Goal: Task Accomplishment & Management: Use online tool/utility

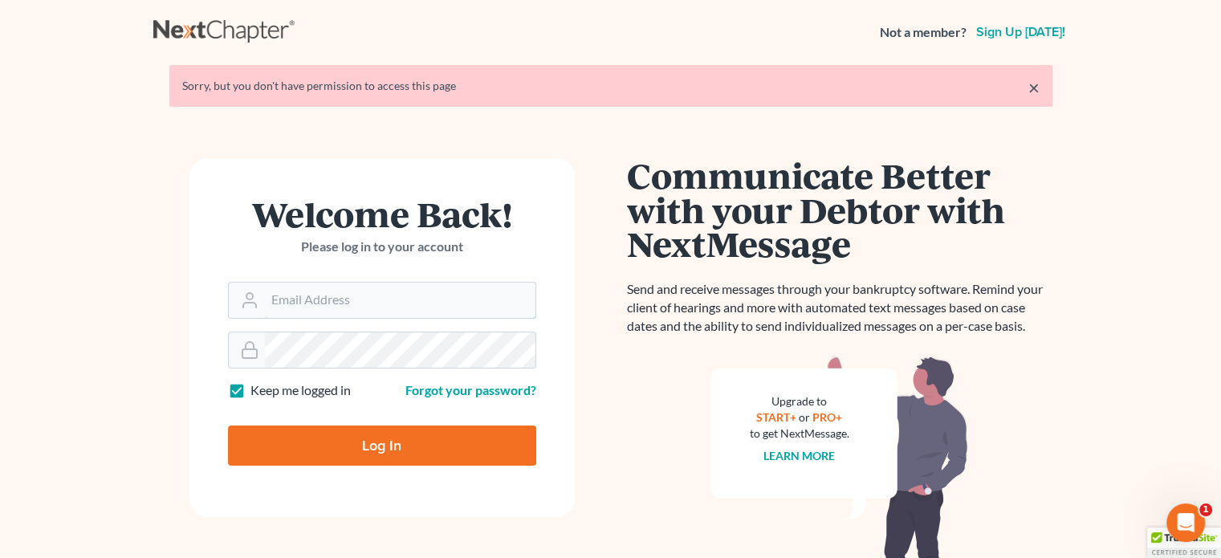
type input "[PERSON_NAME][EMAIL_ADDRESS][DOMAIN_NAME]"
click at [308, 441] on input "Log In" at bounding box center [382, 445] width 308 height 40
type input "Thinking..."
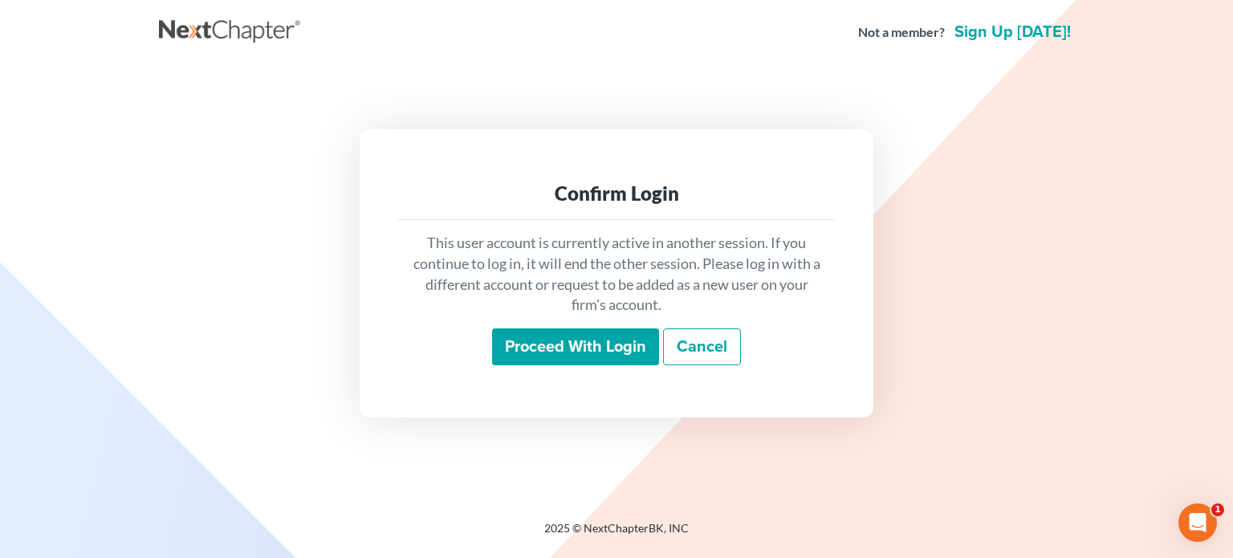
click at [607, 341] on input "Proceed with login" at bounding box center [575, 346] width 167 height 37
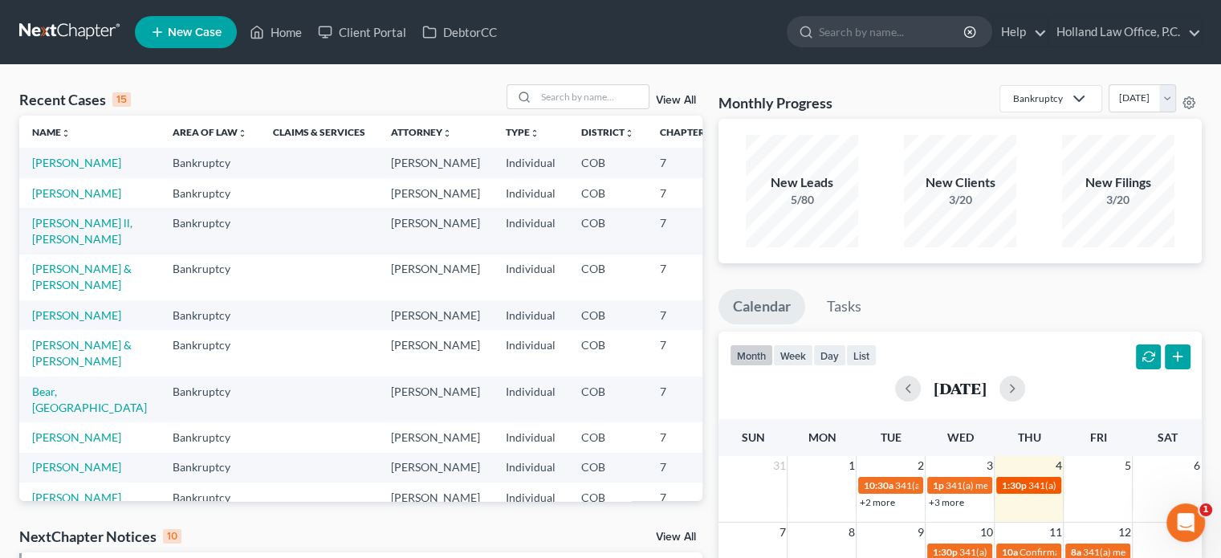
click at [1013, 482] on span "1:30p" at bounding box center [1013, 485] width 25 height 12
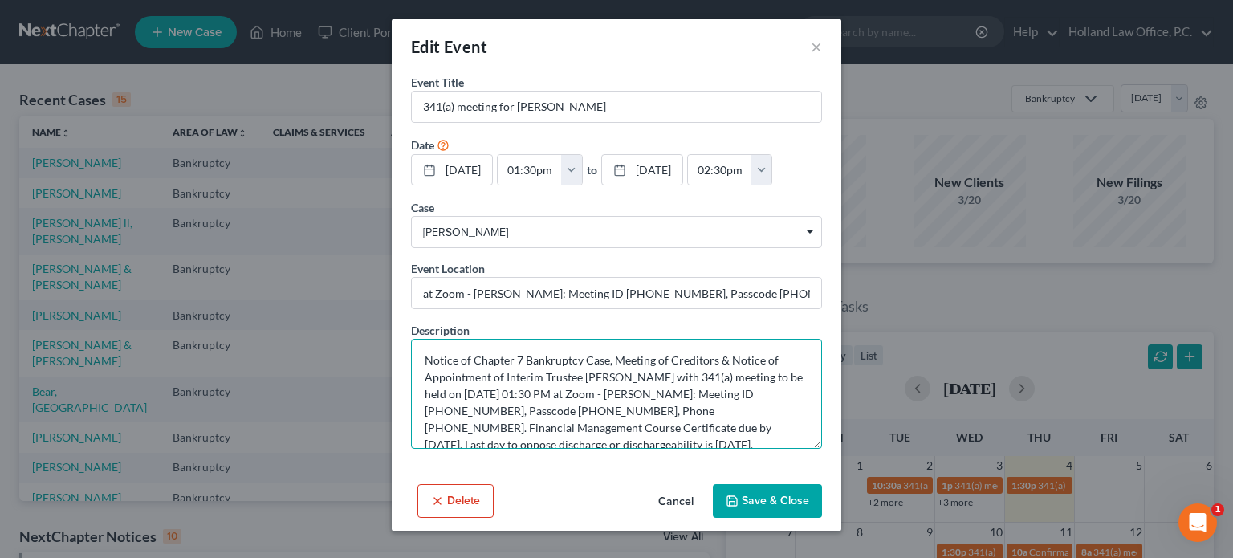
drag, startPoint x: 725, startPoint y: 389, endPoint x: 450, endPoint y: 408, distance: 275.1
click at [450, 408] on textarea "Notice of Chapter 7 Bankruptcy Case, Meeting of Creditors & Notice of Appointme…" at bounding box center [616, 394] width 411 height 110
drag, startPoint x: 503, startPoint y: 409, endPoint x: 565, endPoint y: 410, distance: 61.8
click at [565, 410] on textarea "Notice of Chapter 7 Bankruptcy Case, Meeting of Creditors & Notice of Appointme…" at bounding box center [616, 394] width 411 height 110
click at [820, 49] on button "×" at bounding box center [816, 46] width 11 height 19
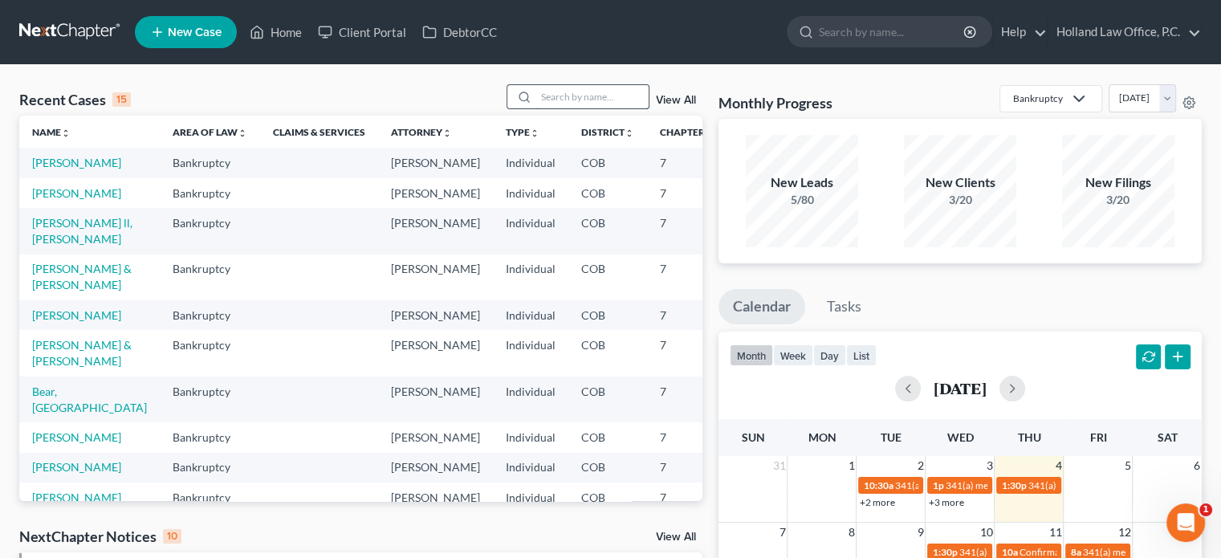
click at [544, 96] on input "search" at bounding box center [592, 96] width 112 height 23
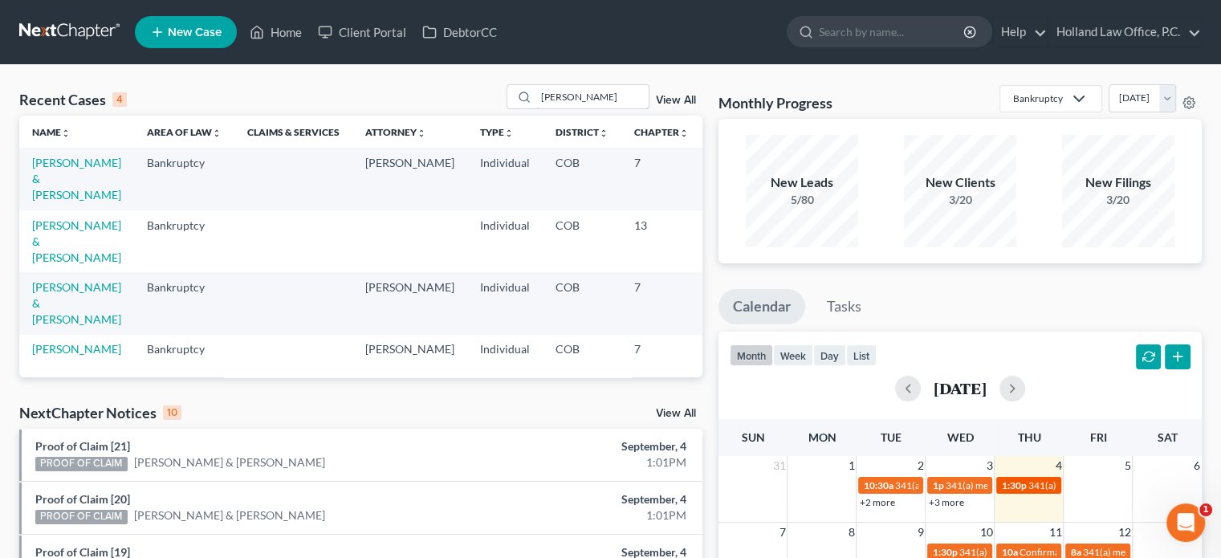
click at [1010, 478] on link "1:30p 341(a) meeting for Casandra Gallardo" at bounding box center [1028, 485] width 65 height 17
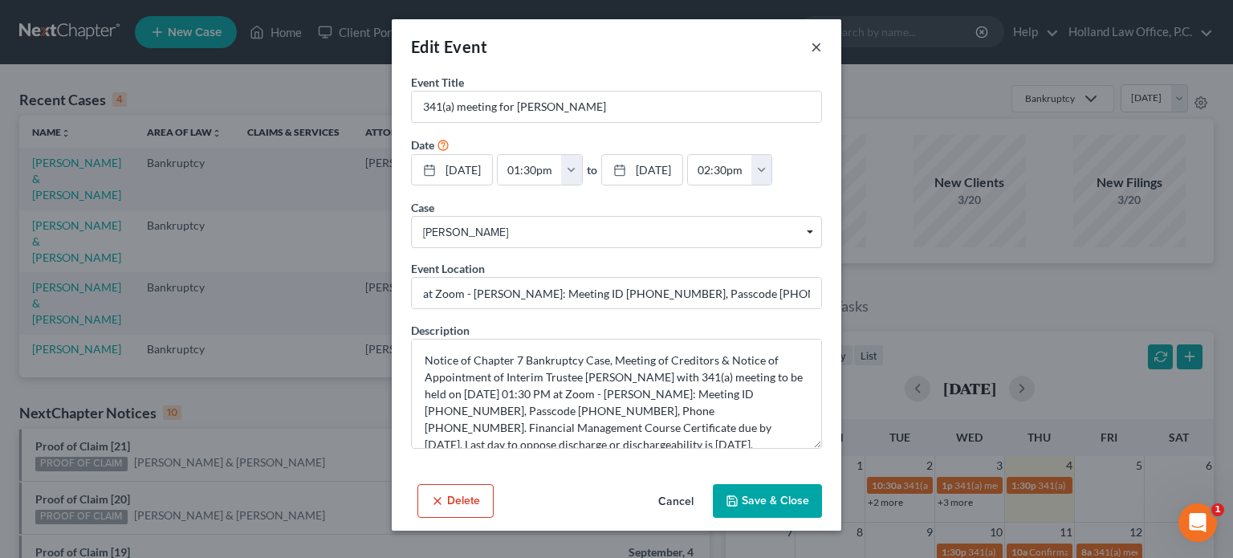
click at [815, 47] on button "×" at bounding box center [816, 46] width 11 height 19
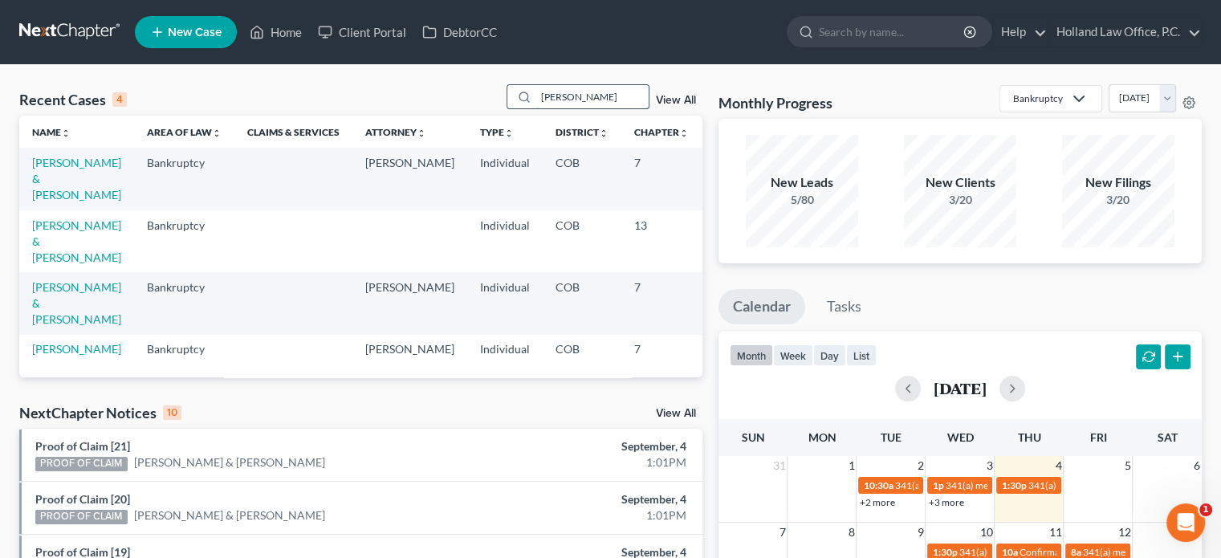
click at [604, 97] on input "cassandra" at bounding box center [592, 96] width 112 height 23
type input "c"
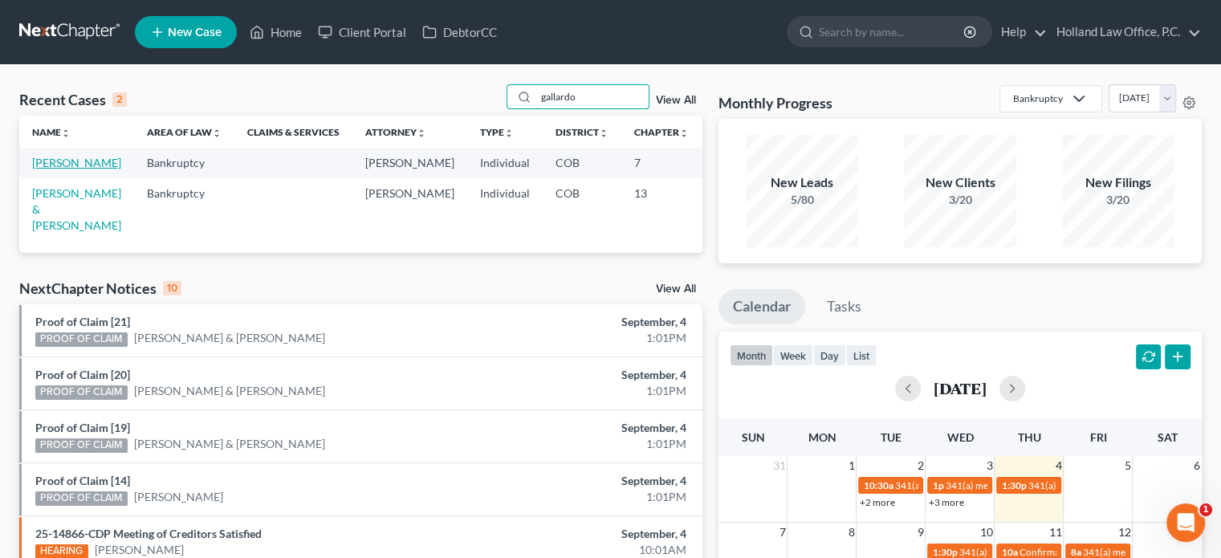
type input "gallardo"
click at [60, 169] on link "Gallardo, Casandra" at bounding box center [76, 163] width 89 height 14
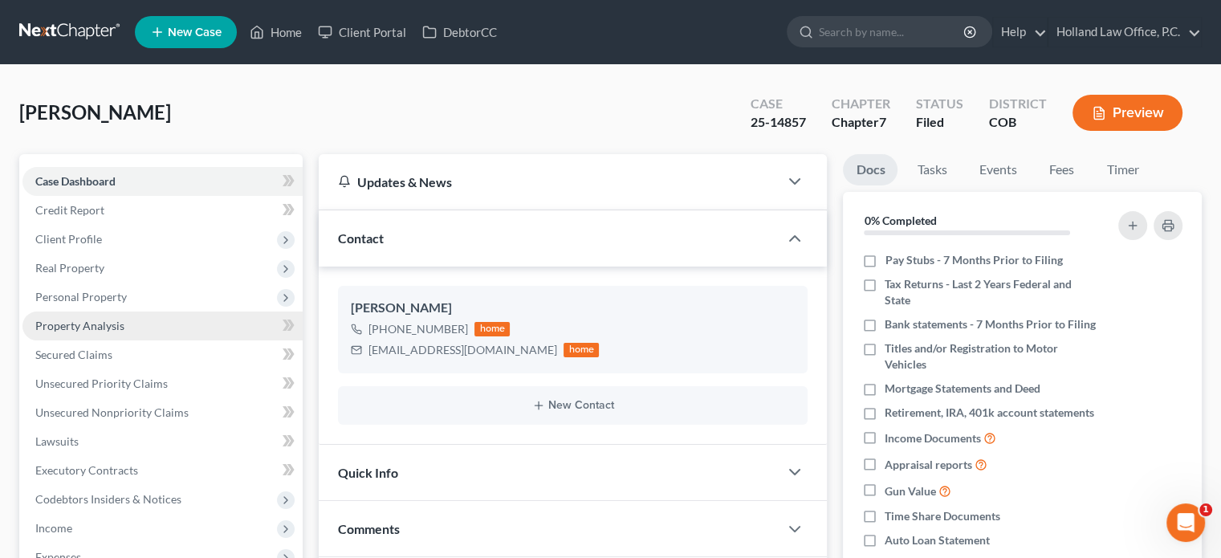
click at [60, 326] on span "Property Analysis" at bounding box center [79, 326] width 89 height 14
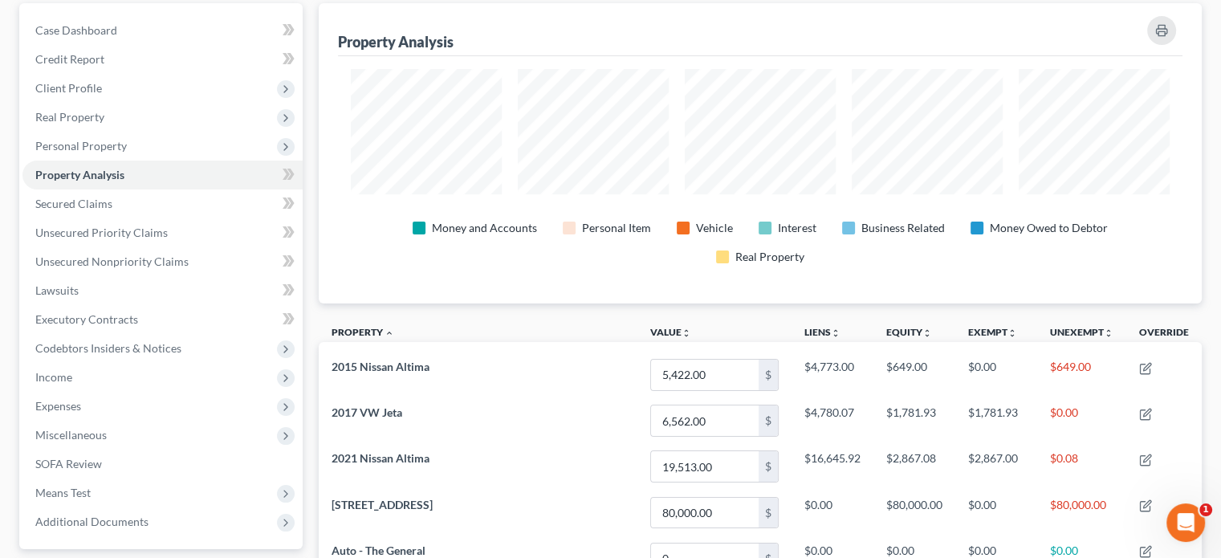
scroll to position [134, 0]
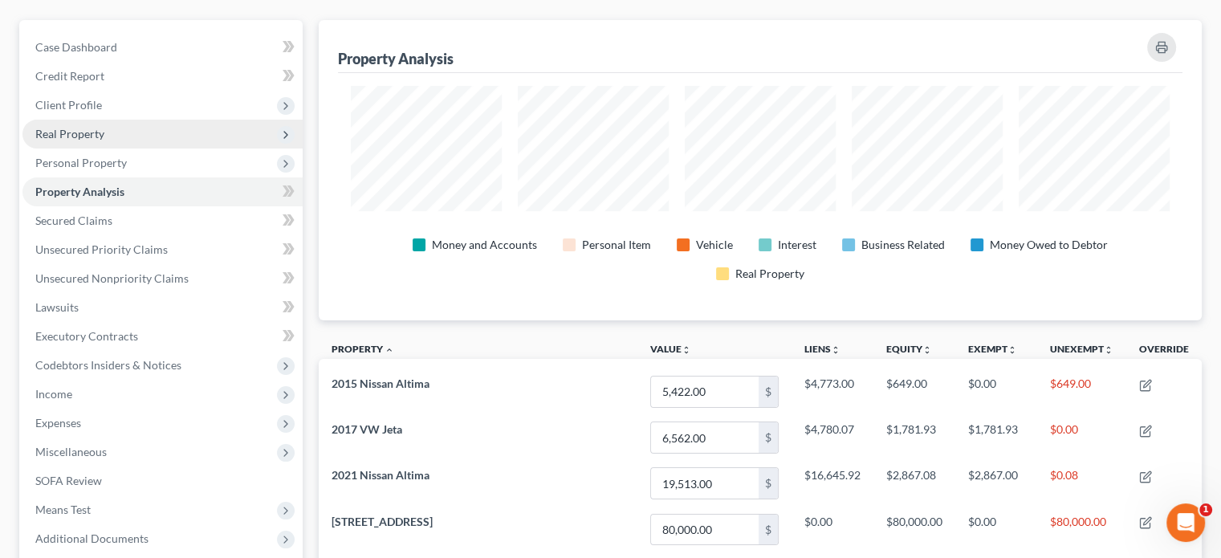
click at [96, 134] on span "Real Property" at bounding box center [69, 134] width 69 height 14
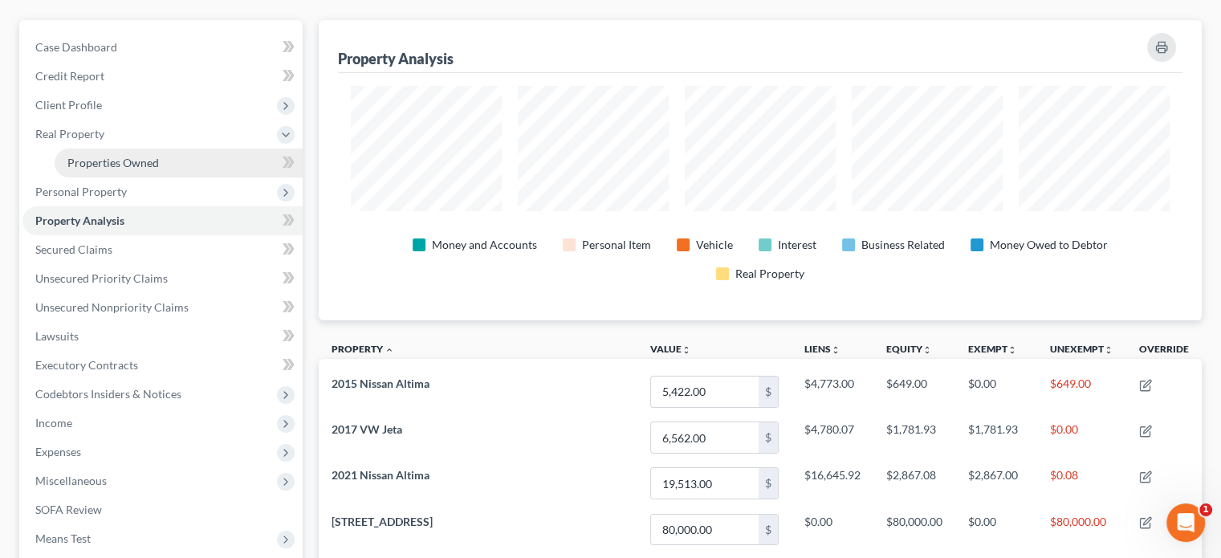
click at [96, 157] on span "Properties Owned" at bounding box center [113, 163] width 92 height 14
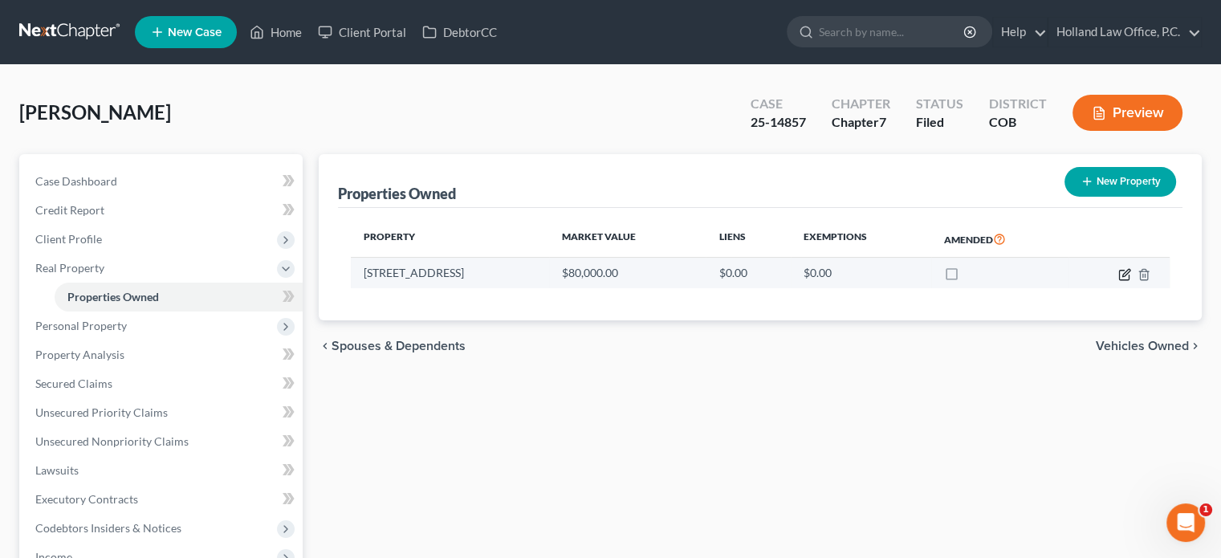
click at [1127, 275] on icon "button" at bounding box center [1124, 274] width 13 height 13
select select "5"
select select "3"
select select "0"
